Goal: Information Seeking & Learning: Understand process/instructions

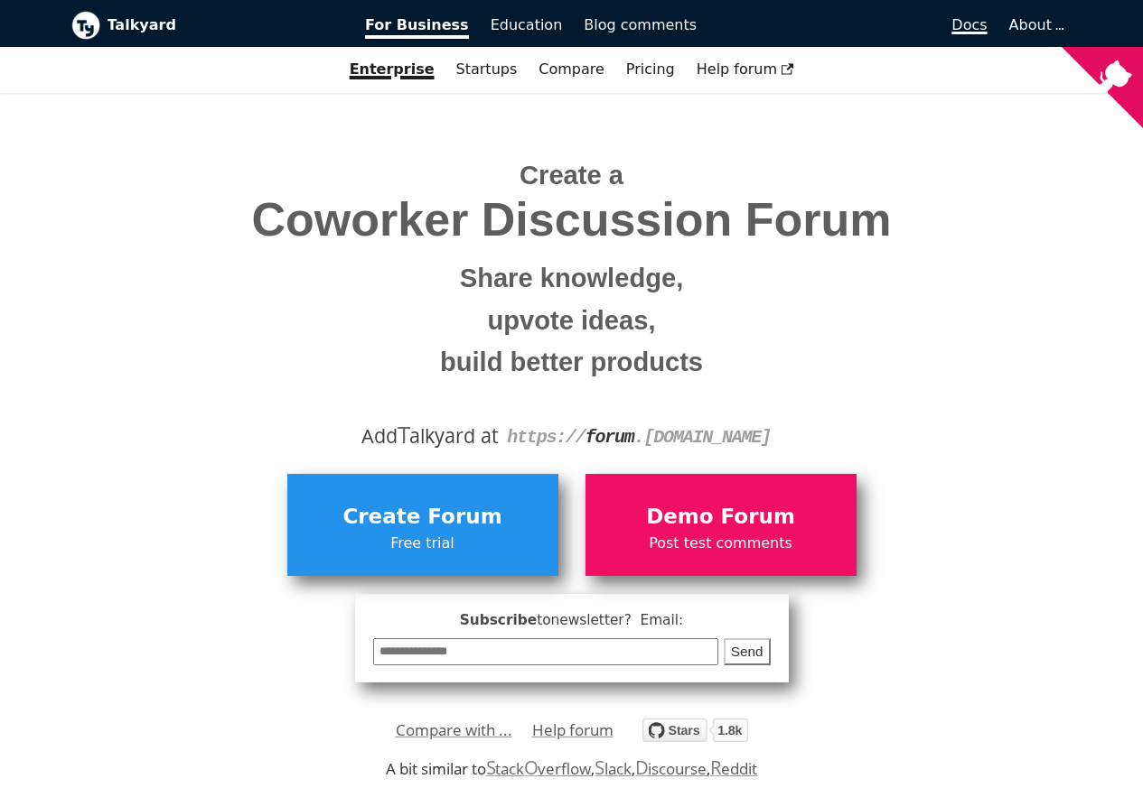
click at [968, 26] on span "Docs" at bounding box center [968, 24] width 35 height 17
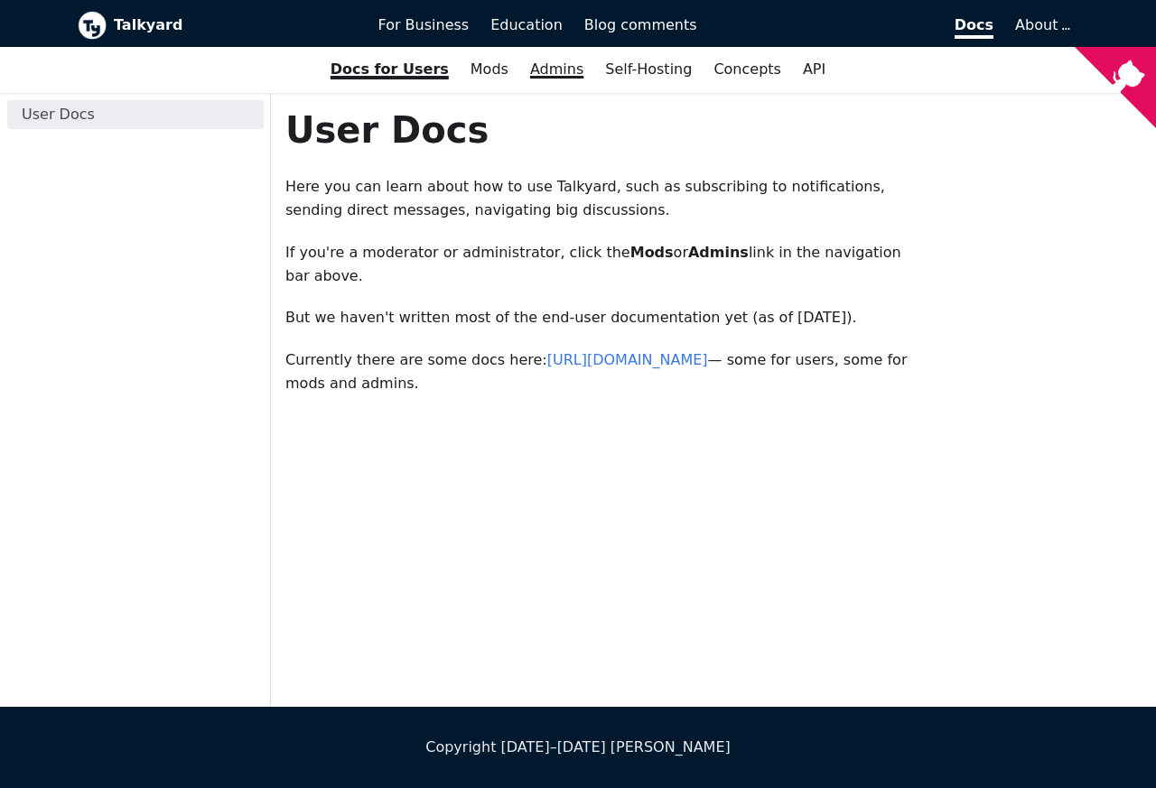
click at [557, 70] on link "Admins" at bounding box center [556, 69] width 75 height 31
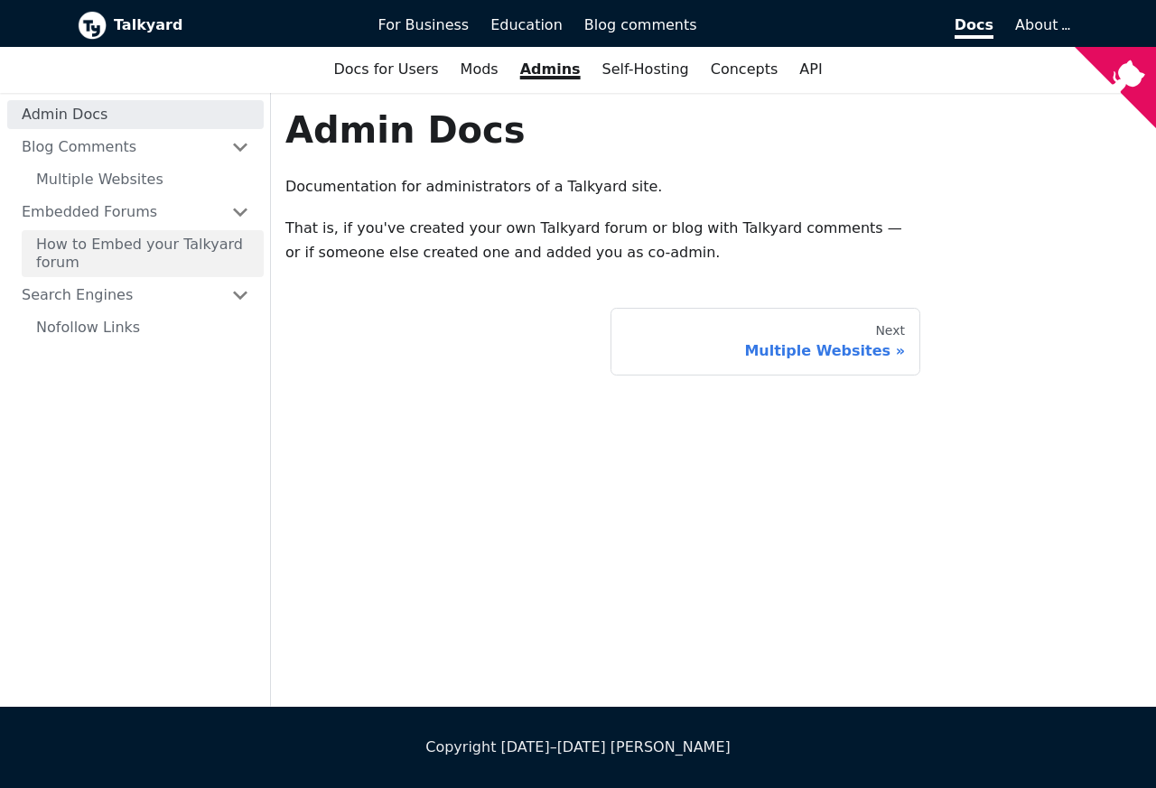
click at [161, 240] on link "How to Embed your Talkyard forum" at bounding box center [143, 253] width 242 height 47
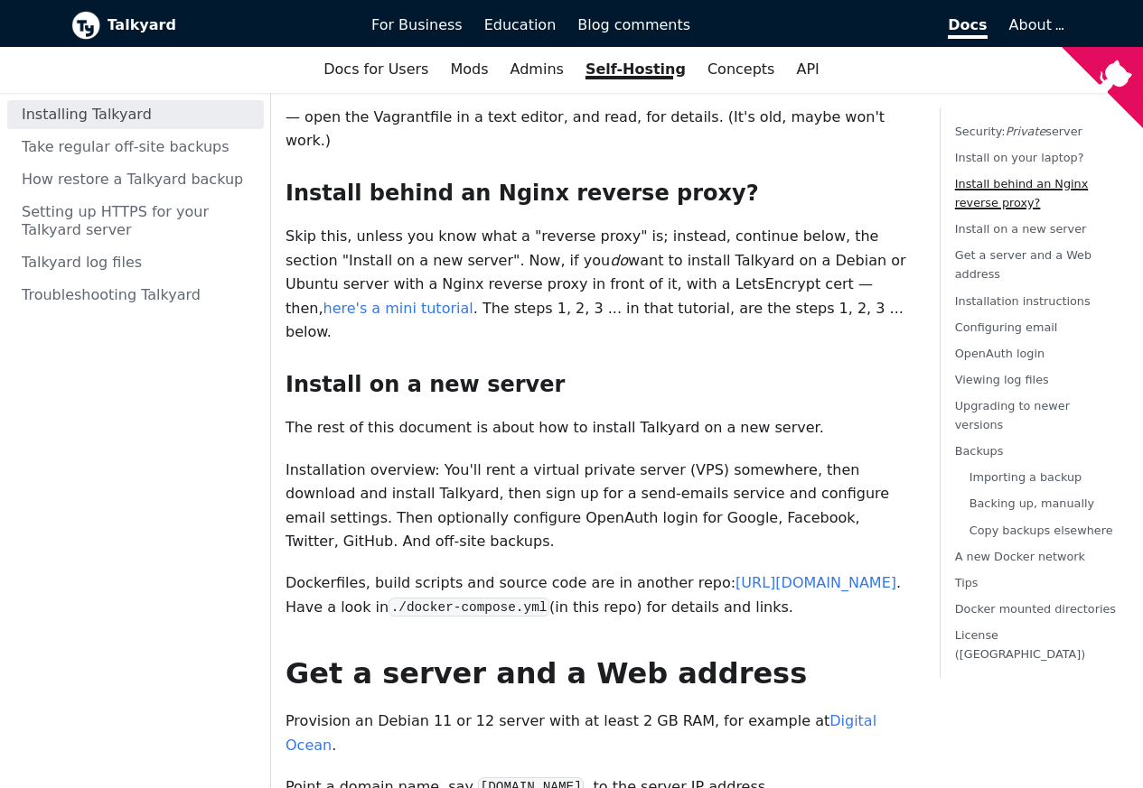
scroll to position [650, 0]
